Goal: Check status

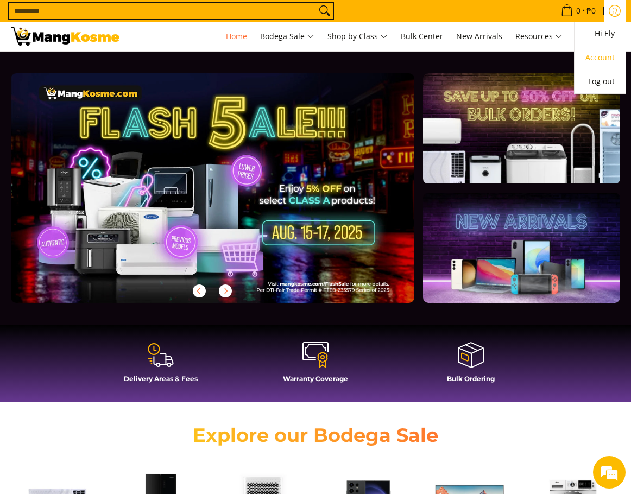
click at [602, 61] on link "Account" at bounding box center [599, 57] width 29 height 13
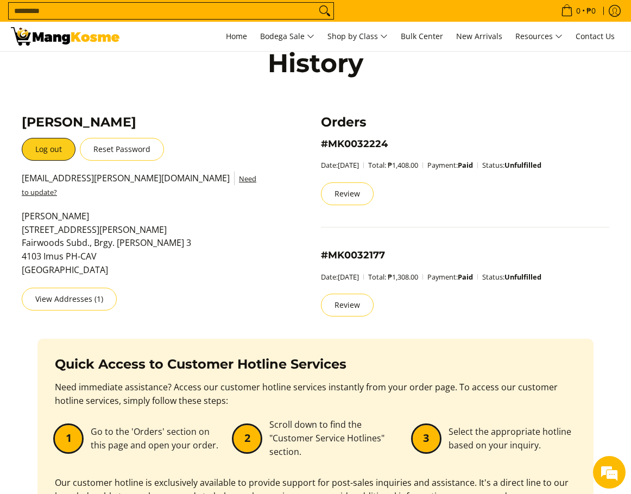
scroll to position [163, 0]
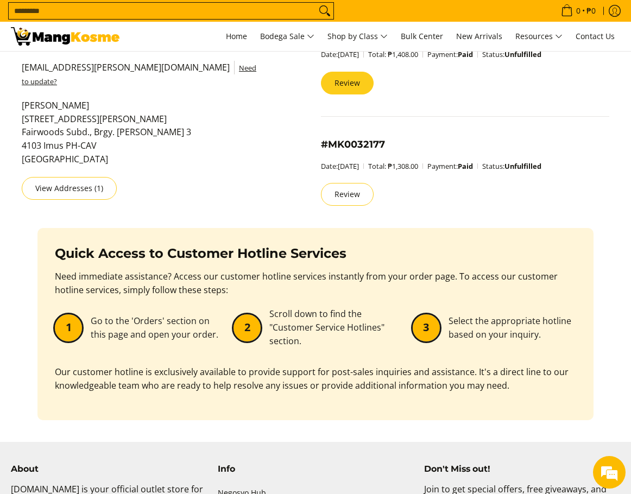
click at [356, 84] on link "Review" at bounding box center [347, 83] width 53 height 23
